Goal: Transaction & Acquisition: Purchase product/service

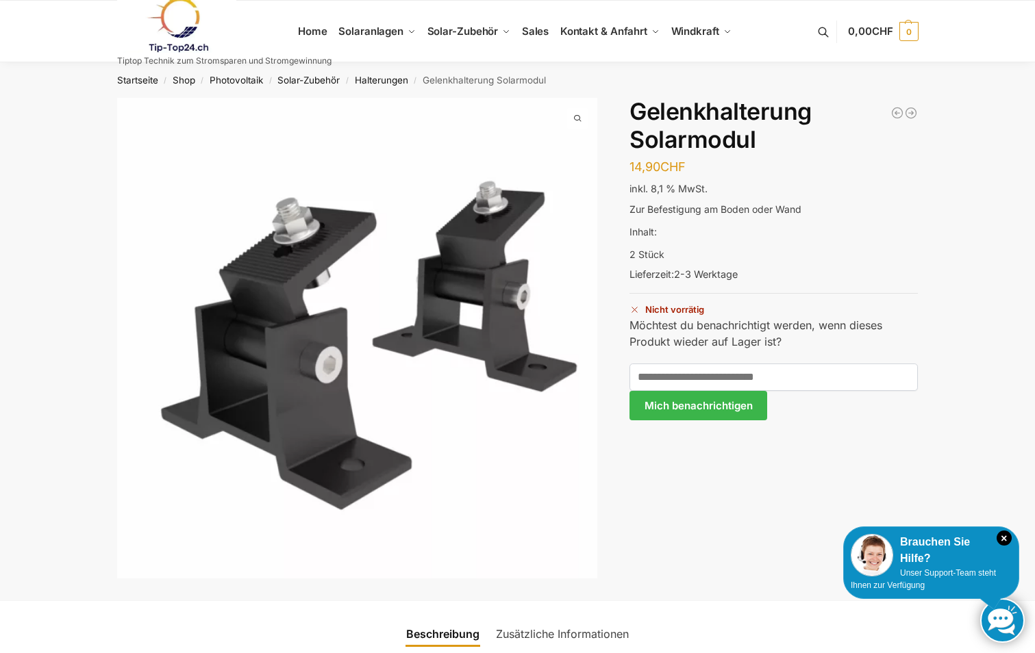
click at [637, 108] on h1 "Gelenkhalterung Solarmodul" at bounding box center [773, 126] width 288 height 56
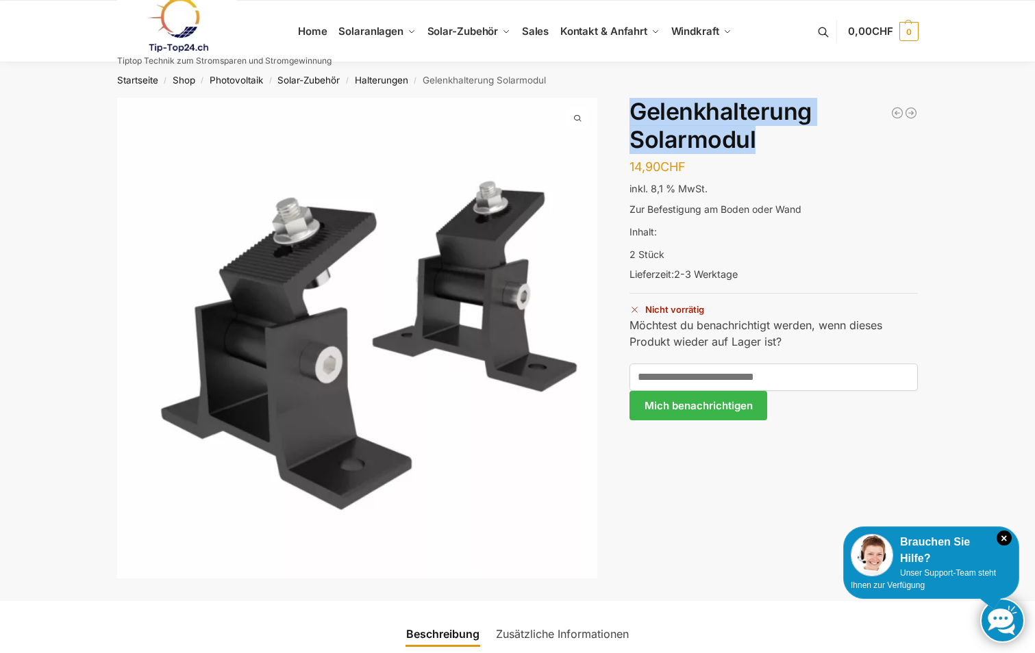
drag, startPoint x: 631, startPoint y: 110, endPoint x: 778, endPoint y: 136, distance: 149.6
click at [778, 136] on h1 "Gelenkhalterung Solarmodul" at bounding box center [773, 126] width 288 height 56
drag, startPoint x: 778, startPoint y: 136, endPoint x: 748, endPoint y: 134, distance: 29.5
copy h1 "Gelenkhalterung Solarmodul"
